Goal: Information Seeking & Learning: Compare options

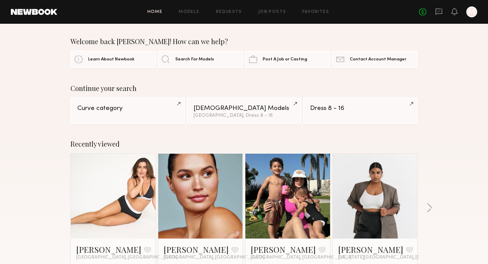
click at [189, 15] on div "Home Models Requests Job Posts Favorites Sign Out No fees up to $5,000 M" at bounding box center [267, 11] width 420 height 11
click at [193, 9] on div "Home Models Requests Job Posts Favorites Sign Out No fees up to $5,000 M" at bounding box center [267, 11] width 420 height 11
click at [191, 11] on link "Models" at bounding box center [189, 12] width 21 height 4
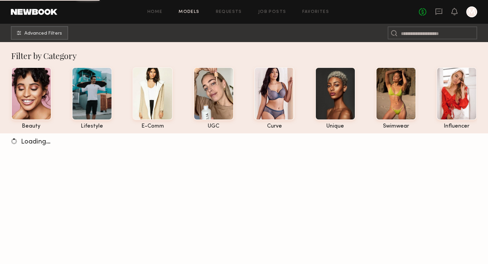
click at [315, 8] on div "Home Models Requests Job Posts Favorites Sign Out No fees up to $5,000 M" at bounding box center [267, 11] width 420 height 11
click at [315, 11] on link "Favorites" at bounding box center [315, 12] width 27 height 4
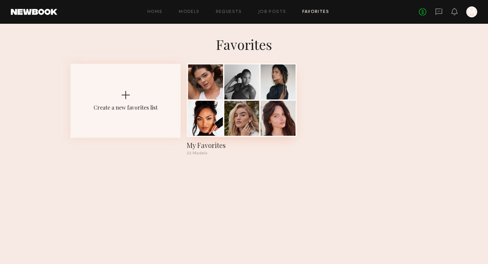
click at [240, 115] on div at bounding box center [241, 118] width 35 height 35
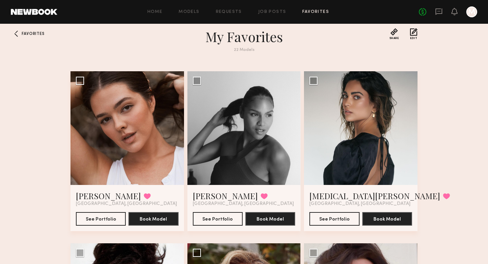
scroll to position [8, 0]
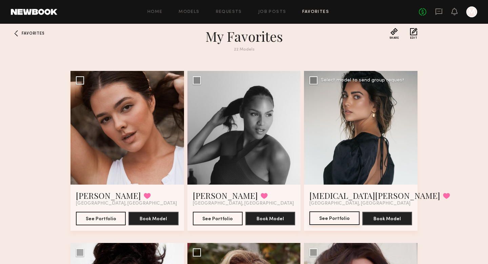
click at [325, 221] on button "See Portfolio" at bounding box center [334, 218] width 50 height 14
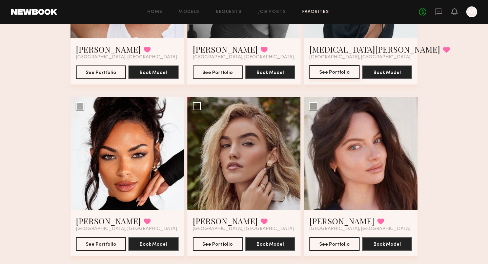
scroll to position [154, 0]
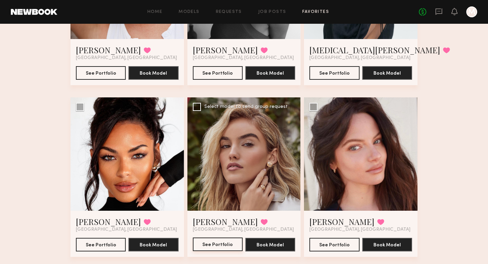
click at [214, 245] on button "See Portfolio" at bounding box center [218, 244] width 50 height 14
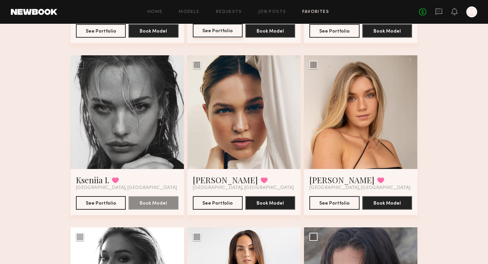
scroll to position [371, 0]
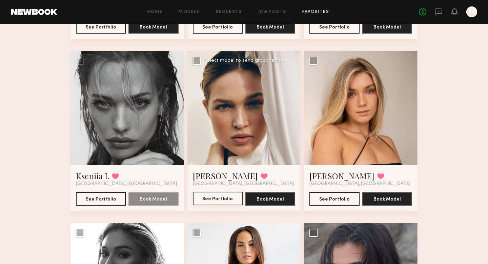
click at [220, 197] on button "See Portfolio" at bounding box center [218, 199] width 50 height 14
click at [101, 193] on button "See Portfolio" at bounding box center [101, 199] width 50 height 14
click at [347, 195] on button "See Portfolio" at bounding box center [334, 199] width 50 height 14
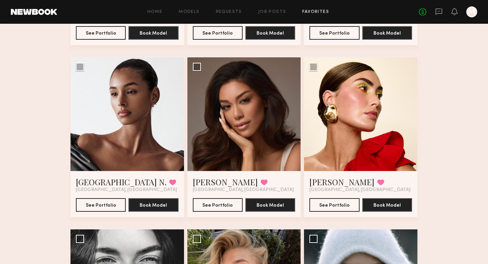
scroll to position [881, 0]
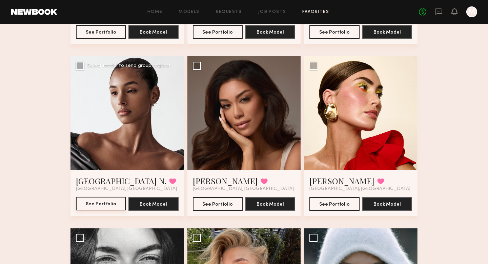
click at [95, 203] on button "See Portfolio" at bounding box center [101, 204] width 50 height 14
click at [342, 210] on div "Louise M. Favorited Los Angeles, CA See Portfolio Book Model" at bounding box center [361, 193] width 114 height 46
click at [334, 207] on button "See Portfolio" at bounding box center [334, 204] width 50 height 14
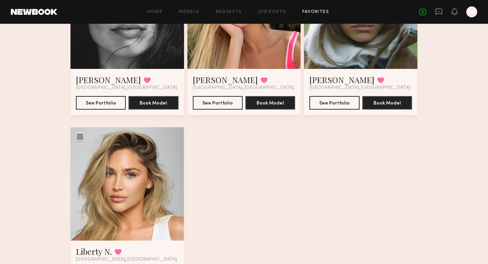
scroll to position [1200, 0]
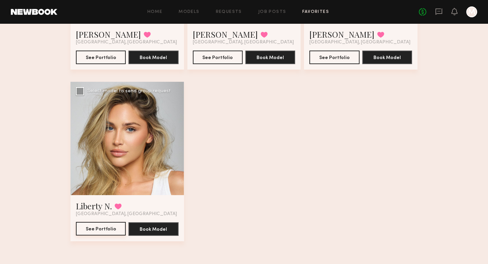
click at [91, 228] on button "See Portfolio" at bounding box center [101, 229] width 50 height 14
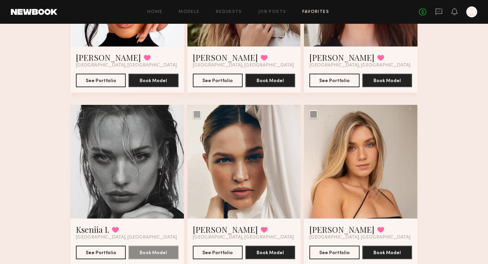
scroll to position [0, 0]
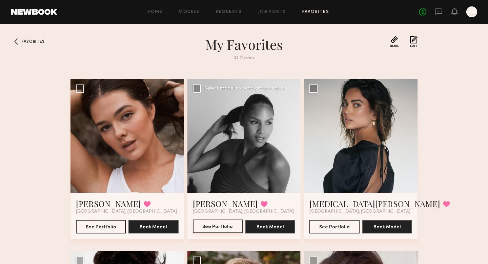
click at [223, 225] on button "See Portfolio" at bounding box center [218, 226] width 50 height 14
click at [103, 227] on button "See Portfolio" at bounding box center [101, 226] width 50 height 14
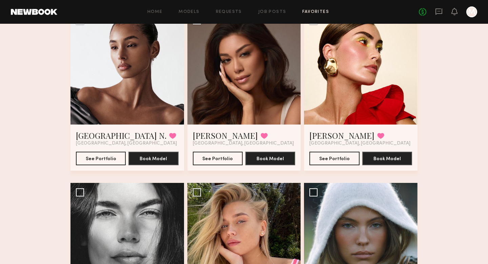
scroll to position [936, 0]
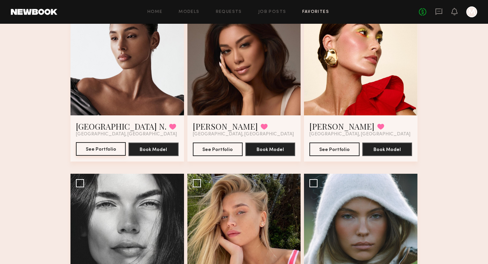
click at [102, 150] on button "See Portfolio" at bounding box center [101, 149] width 50 height 14
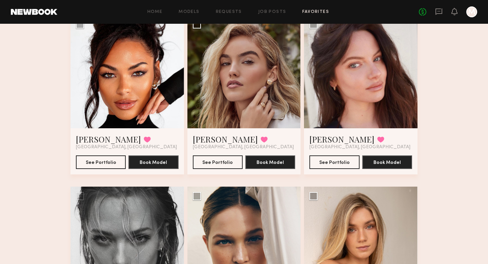
scroll to position [78, 0]
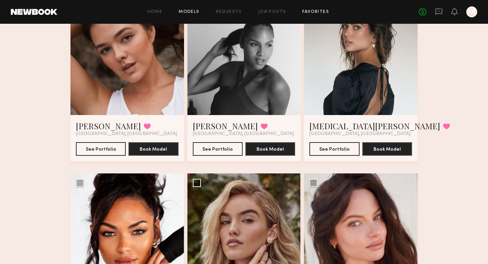
click at [190, 10] on link "Models" at bounding box center [189, 12] width 21 height 4
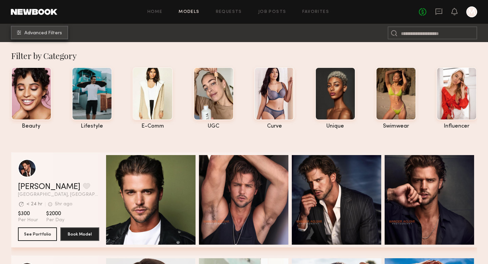
click at [36, 38] on button "Advanced Filters" at bounding box center [39, 33] width 57 height 14
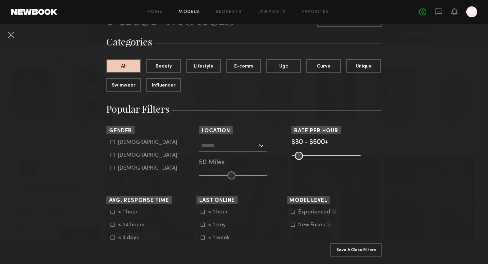
scroll to position [55, 0]
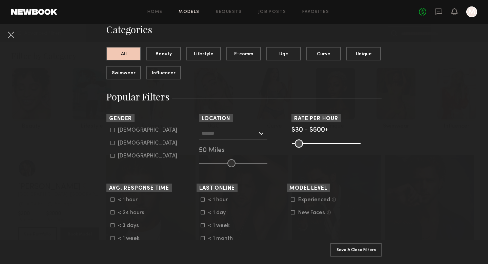
click at [111, 147] on form "Male Female Non-binary" at bounding box center [153, 143] width 86 height 32
click at [115, 142] on label "Female" at bounding box center [143, 143] width 67 height 4
type input "**"
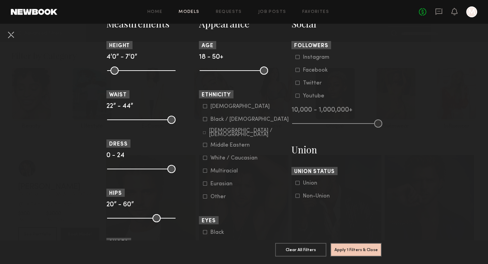
scroll to position [309, 0]
click at [206, 146] on icon at bounding box center [205, 144] width 4 height 4
click at [206, 133] on icon at bounding box center [204, 132] width 3 height 3
click at [207, 119] on label "Black / African American" at bounding box center [246, 119] width 86 height 4
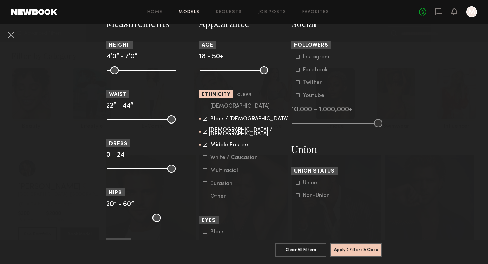
click at [207, 107] on label "Asian" at bounding box center [236, 106] width 67 height 4
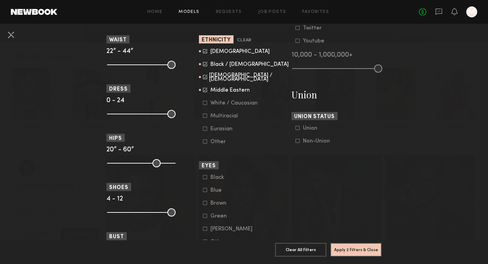
scroll to position [372, 0]
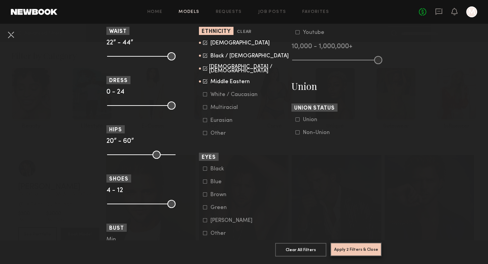
click at [364, 248] on button "Apply 2 Filters & Close" at bounding box center [355, 249] width 51 height 14
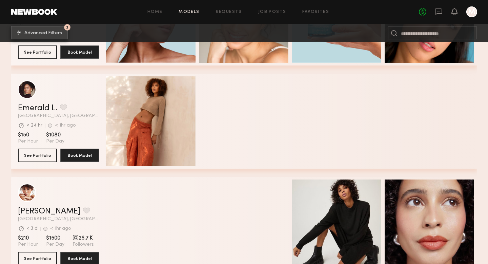
scroll to position [719, 0]
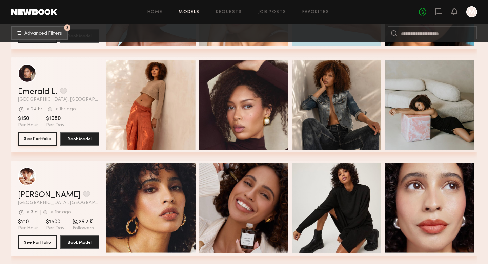
click at [39, 140] on button "See Portfolio" at bounding box center [37, 139] width 39 height 14
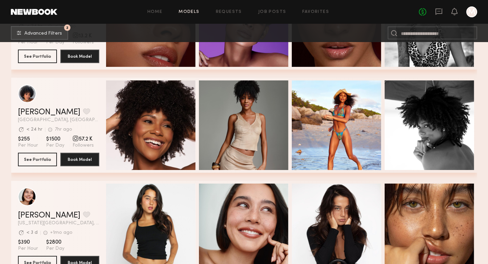
scroll to position [1735, 0]
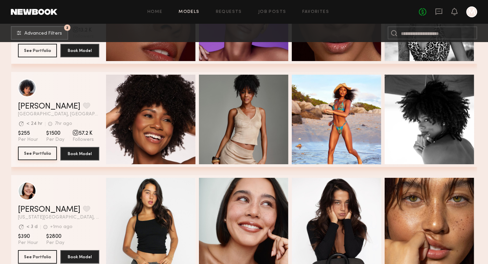
click at [41, 151] on button "See Portfolio" at bounding box center [37, 153] width 39 height 14
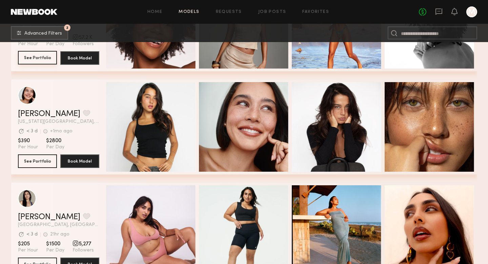
scroll to position [1845, 0]
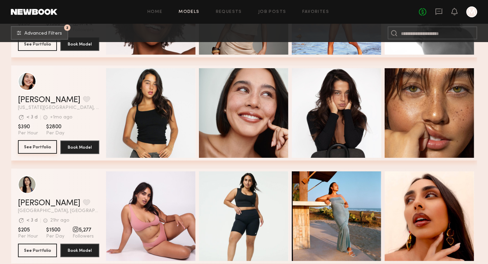
click at [38, 147] on button "See Portfolio" at bounding box center [37, 147] width 39 height 14
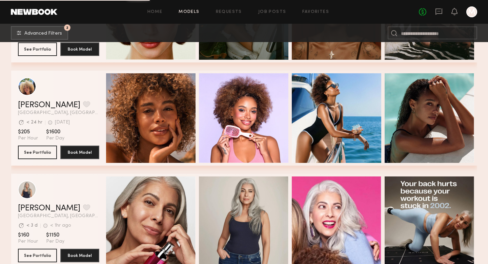
scroll to position [2152, 0]
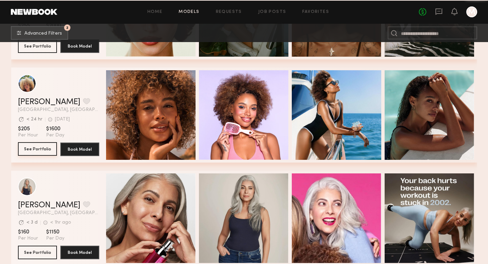
click at [37, 154] on button "See Portfolio" at bounding box center [37, 149] width 39 height 14
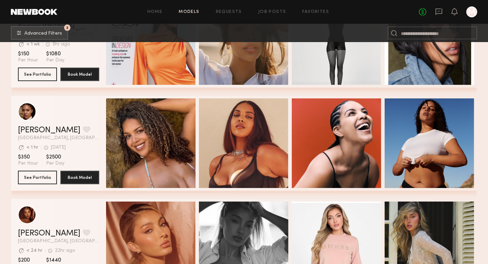
scroll to position [3261, 0]
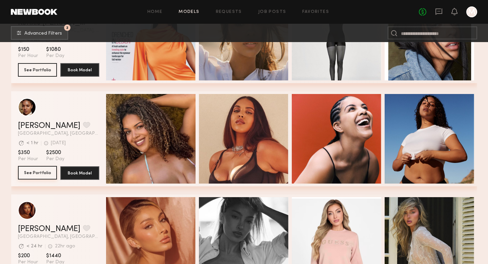
click at [41, 178] on button "See Portfolio" at bounding box center [37, 173] width 39 height 14
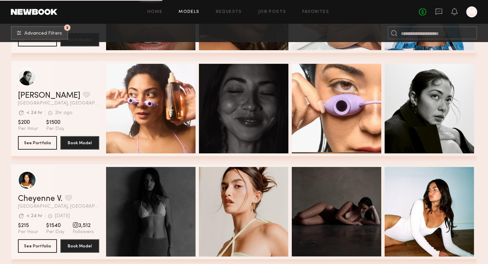
scroll to position [3602, 0]
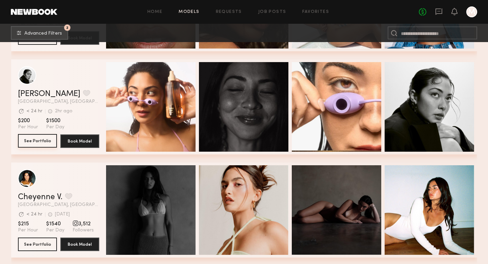
click at [35, 144] on button "See Portfolio" at bounding box center [37, 141] width 39 height 14
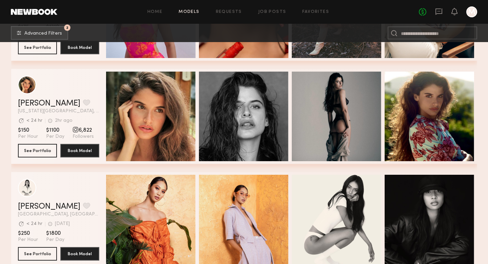
scroll to position [4418, 0]
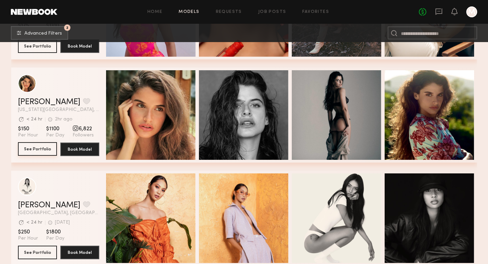
click at [38, 148] on button "See Portfolio" at bounding box center [37, 149] width 39 height 14
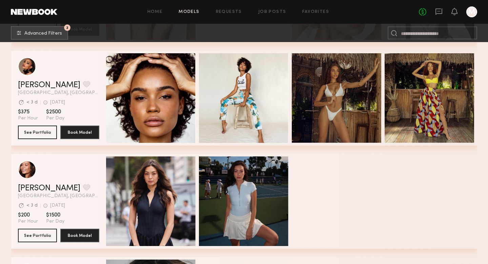
scroll to position [4950, 0]
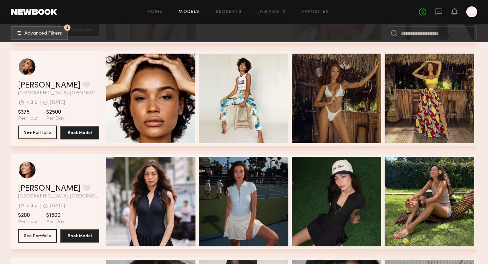
click at [35, 132] on button "See Portfolio" at bounding box center [37, 132] width 39 height 14
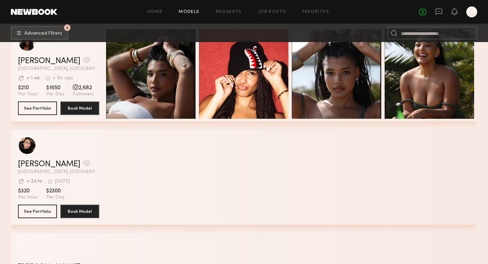
scroll to position [6494, 0]
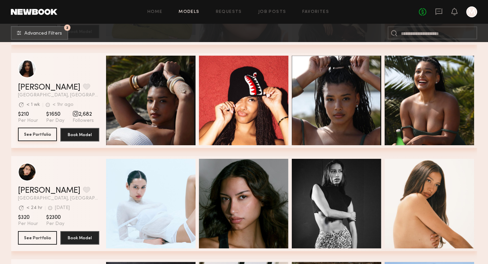
click at [36, 135] on button "See Portfolio" at bounding box center [37, 134] width 39 height 14
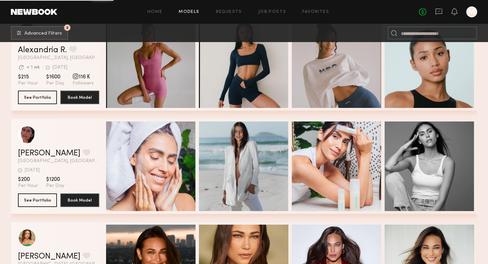
scroll to position [6862, 0]
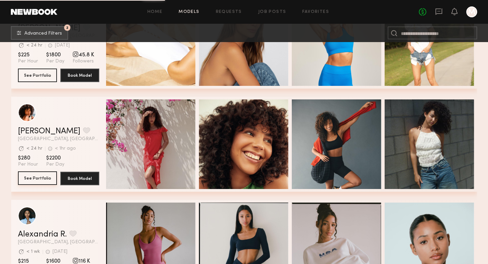
click at [42, 179] on button "See Portfolio" at bounding box center [37, 178] width 39 height 14
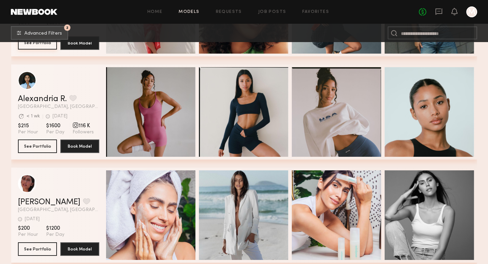
scroll to position [7009, 0]
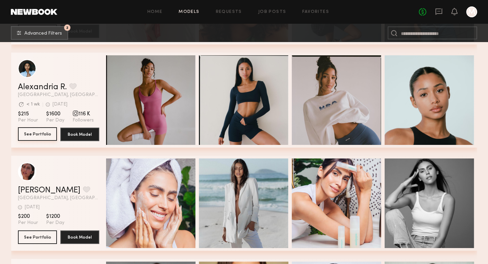
click at [36, 131] on button "See Portfolio" at bounding box center [37, 134] width 39 height 14
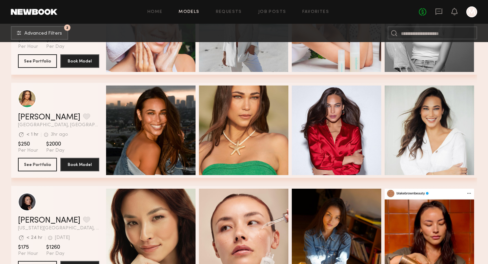
scroll to position [7190, 0]
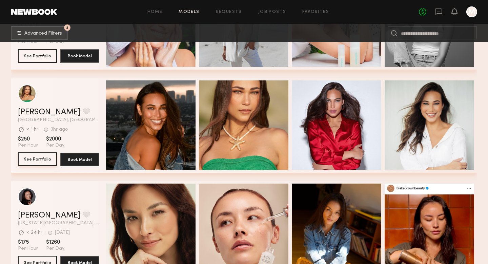
click at [43, 158] on button "See Portfolio" at bounding box center [37, 159] width 39 height 14
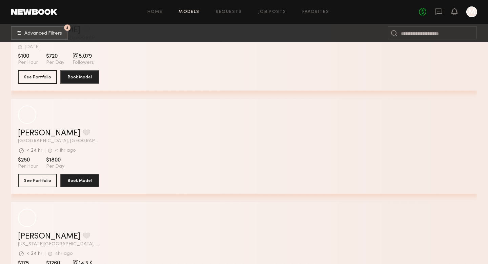
scroll to position [9870, 0]
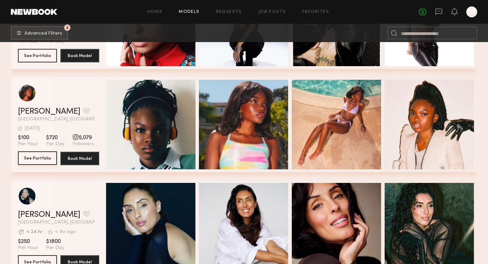
click at [38, 162] on button "See Portfolio" at bounding box center [37, 158] width 39 height 14
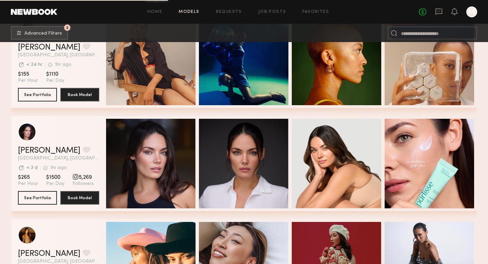
scroll to position [10967, 0]
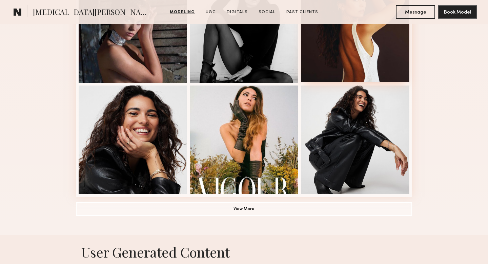
scroll to position [484, 0]
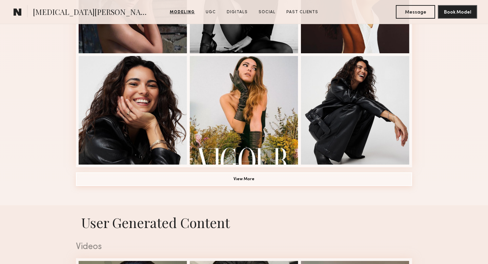
click at [255, 173] on button "View More" at bounding box center [244, 179] width 336 height 14
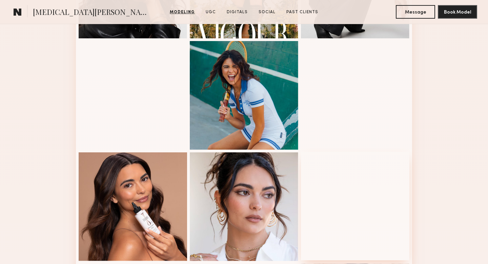
scroll to position [601, 0]
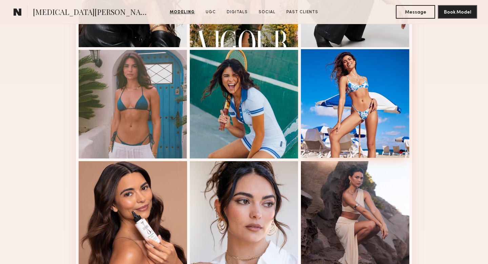
click at [376, 116] on div at bounding box center [355, 103] width 108 height 108
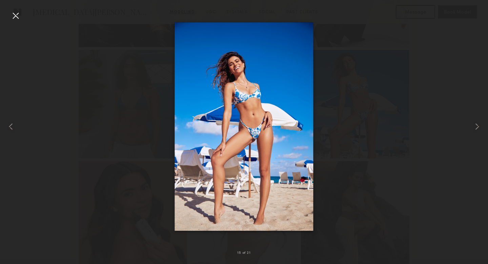
click at [418, 125] on div at bounding box center [244, 126] width 488 height 231
click at [18, 18] on div at bounding box center [15, 15] width 11 height 11
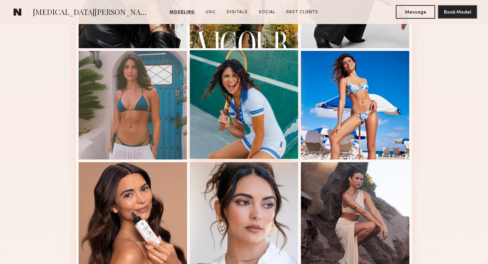
scroll to position [600, 0]
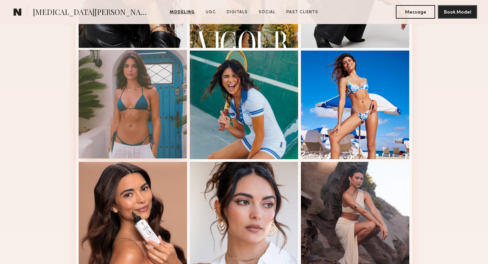
click at [148, 99] on div at bounding box center [133, 104] width 108 height 108
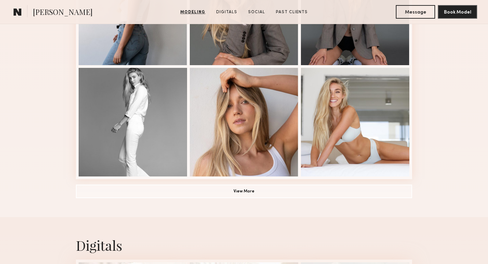
scroll to position [472, 0]
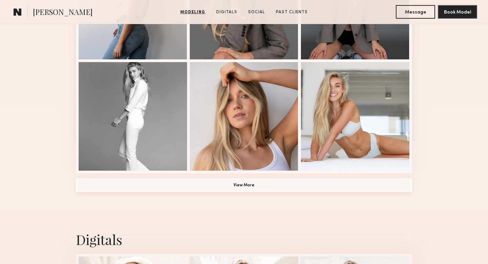
click at [264, 187] on button "View More" at bounding box center [244, 185] width 336 height 14
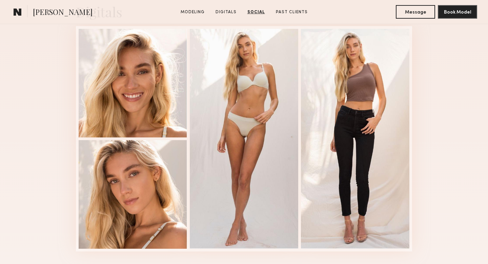
scroll to position [1105, 0]
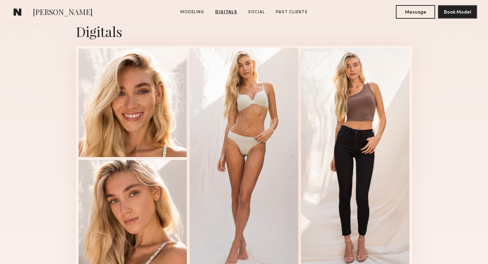
click at [231, 239] on div at bounding box center [244, 158] width 108 height 220
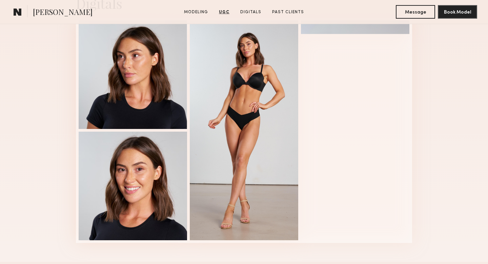
scroll to position [1486, 0]
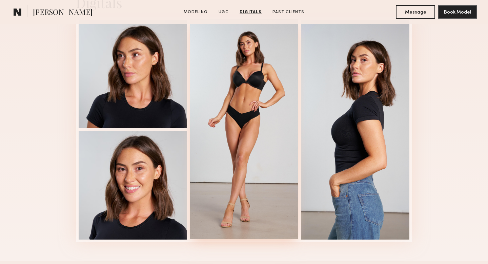
click at [271, 185] on div at bounding box center [244, 129] width 108 height 220
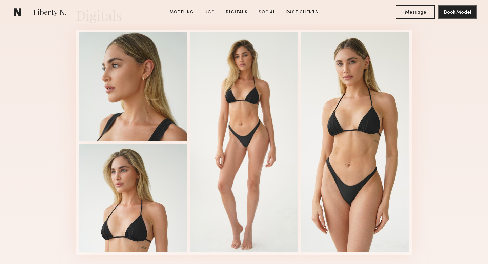
scroll to position [1594, 0]
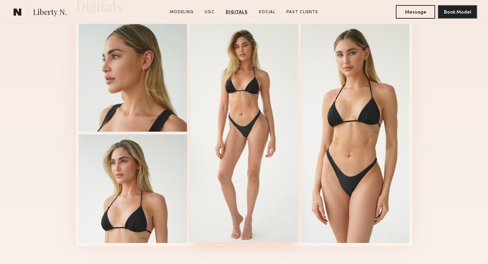
click at [259, 185] on div at bounding box center [244, 132] width 108 height 220
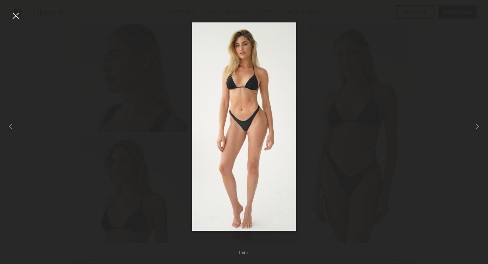
click at [413, 94] on div at bounding box center [244, 126] width 488 height 231
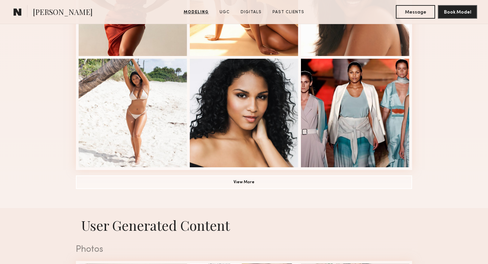
scroll to position [467, 0]
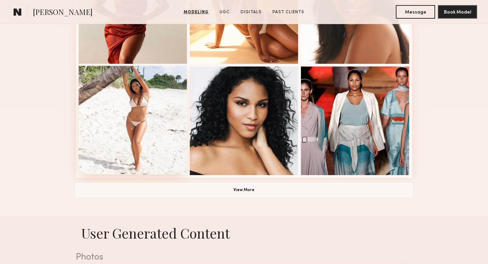
click at [171, 136] on div at bounding box center [133, 120] width 108 height 108
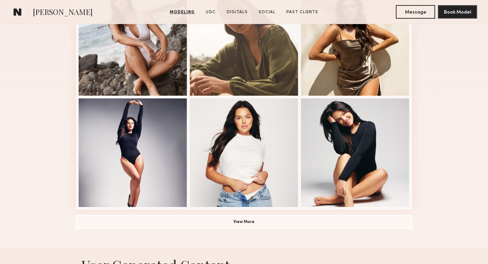
scroll to position [444, 0]
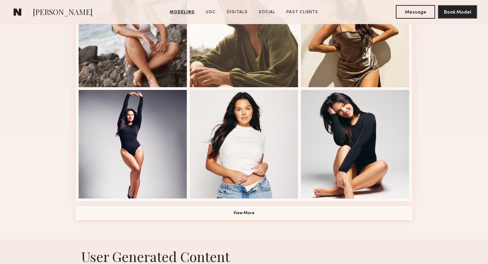
click at [250, 215] on button "View More" at bounding box center [244, 213] width 336 height 14
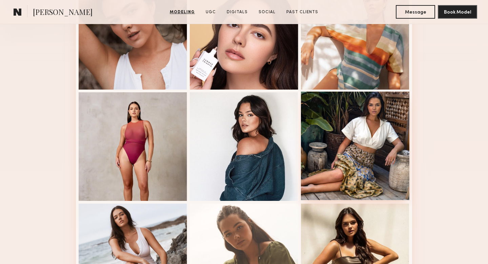
scroll to position [220, 0]
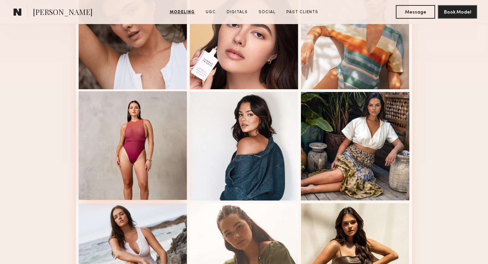
click at [167, 170] on div at bounding box center [133, 145] width 108 height 108
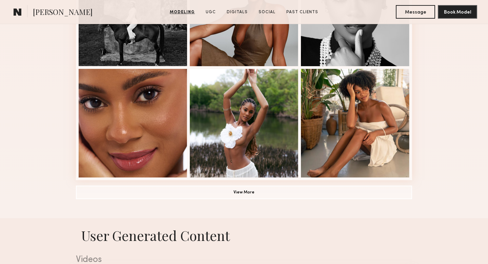
scroll to position [466, 0]
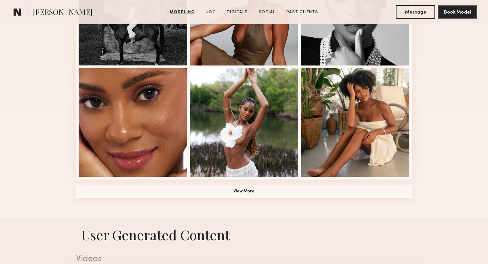
click at [253, 193] on button "View More" at bounding box center [244, 191] width 336 height 14
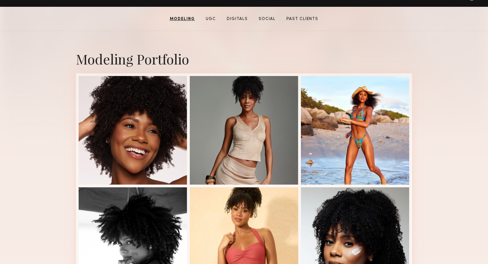
scroll to position [0, 0]
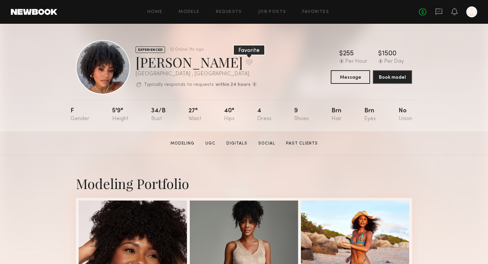
click at [246, 61] on button at bounding box center [249, 62] width 7 height 6
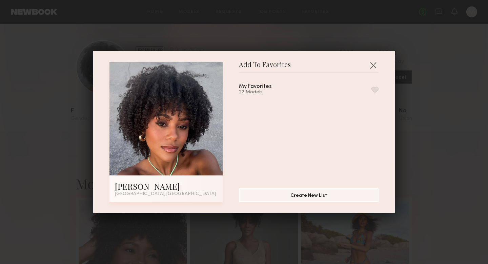
click at [374, 90] on button "button" at bounding box center [374, 89] width 7 height 6
click at [328, 37] on div "Add To Favorites Neyah K. Los Angeles, CA Add To Favorites My Favorites 23 Mode…" at bounding box center [244, 132] width 488 height 264
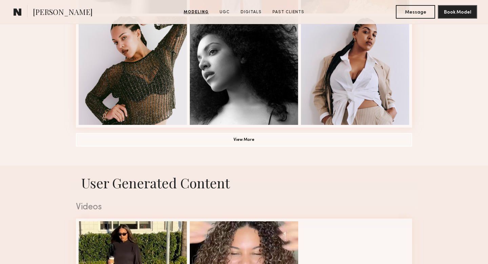
scroll to position [520, 0]
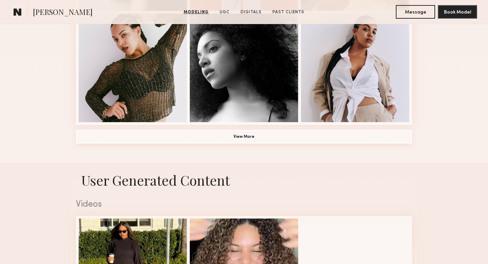
click at [251, 139] on button "View More" at bounding box center [244, 137] width 336 height 14
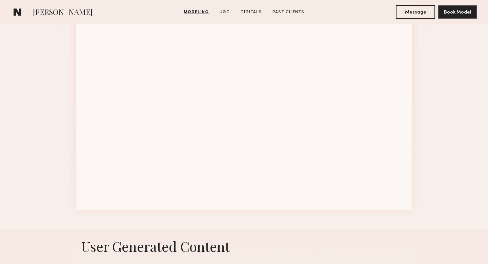
scroll to position [880, 0]
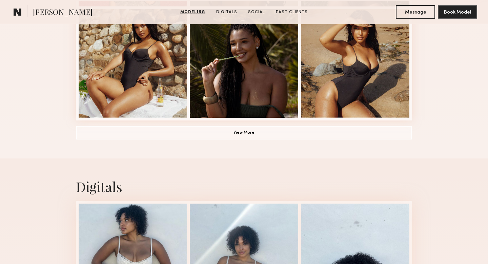
scroll to position [489, 0]
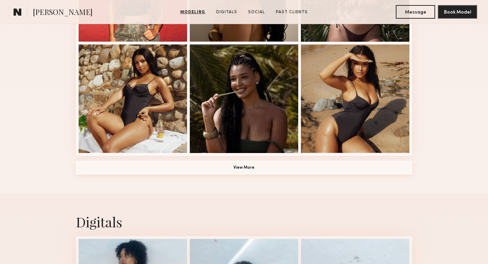
click at [238, 169] on button "View More" at bounding box center [244, 168] width 336 height 14
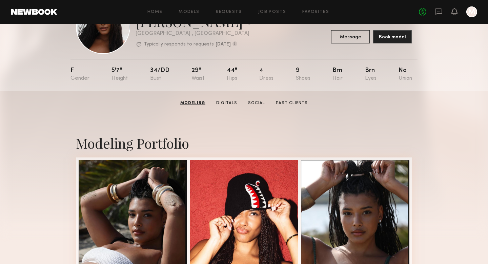
scroll to position [0, 0]
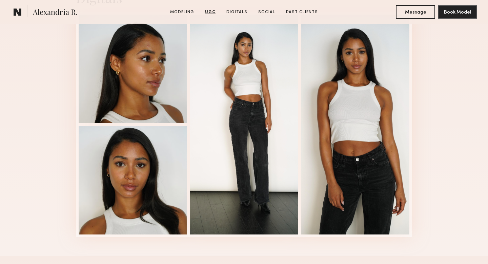
scroll to position [1159, 0]
